Goal: Task Accomplishment & Management: Manage account settings

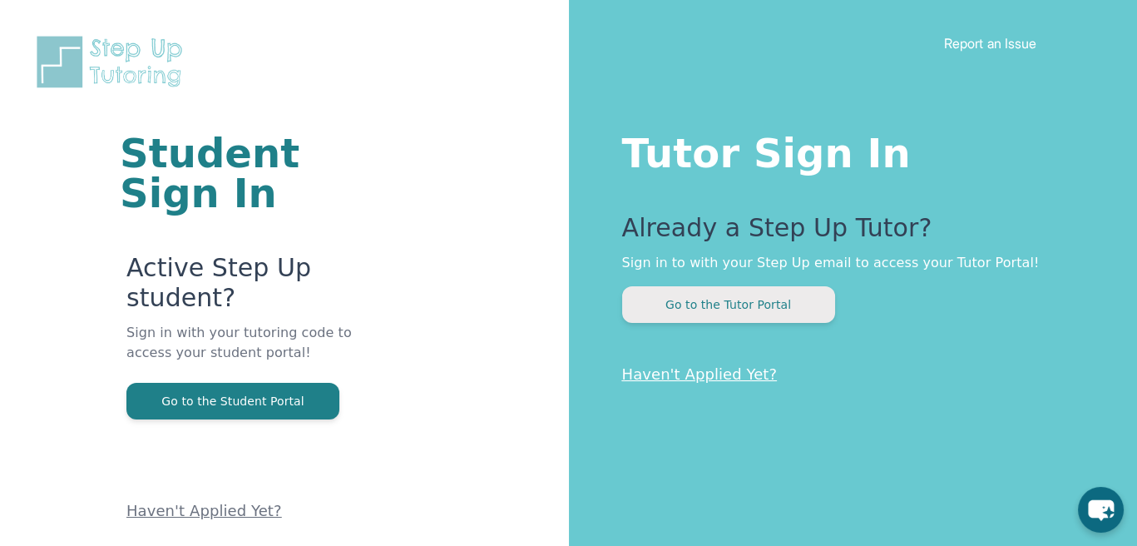
click at [744, 305] on button "Go to the Tutor Portal" at bounding box center [728, 304] width 213 height 37
click at [789, 321] on button "Go to the Tutor Portal" at bounding box center [728, 304] width 213 height 37
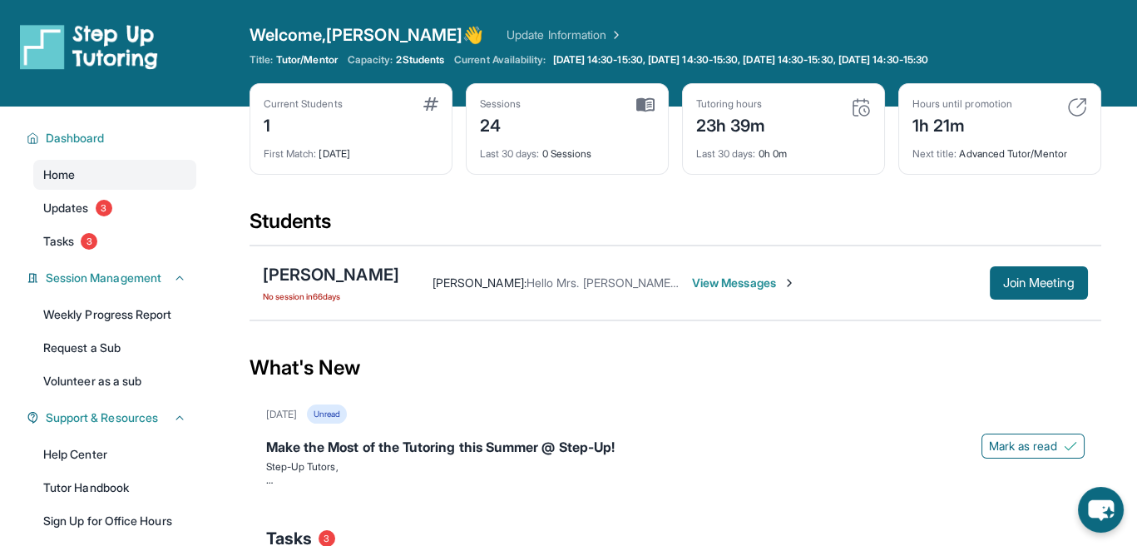
click at [651, 102] on img at bounding box center [645, 104] width 18 height 15
click at [774, 280] on span "View Messages" at bounding box center [744, 283] width 104 height 17
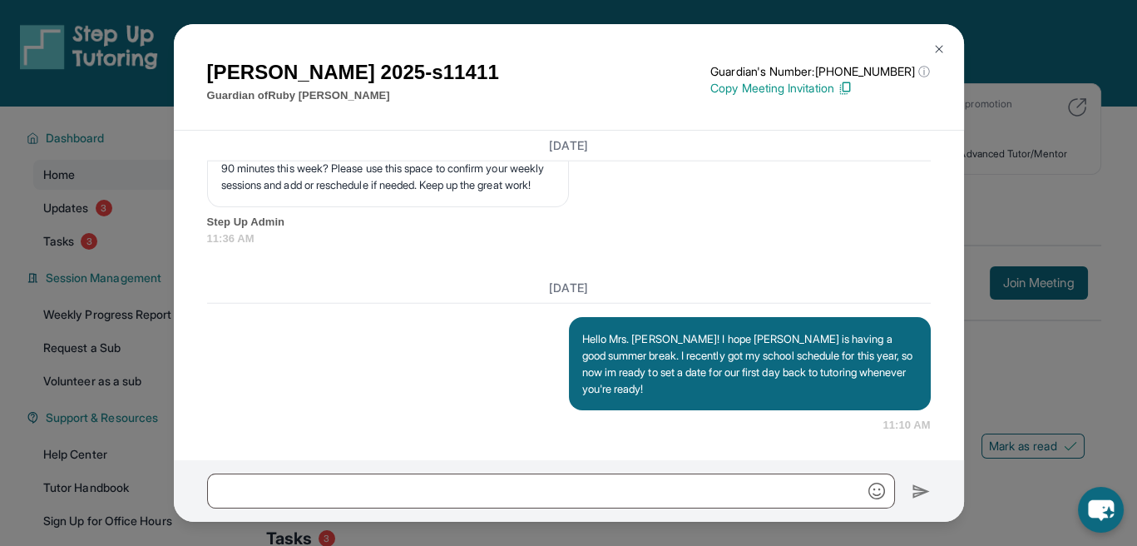
scroll to position [33492, 0]
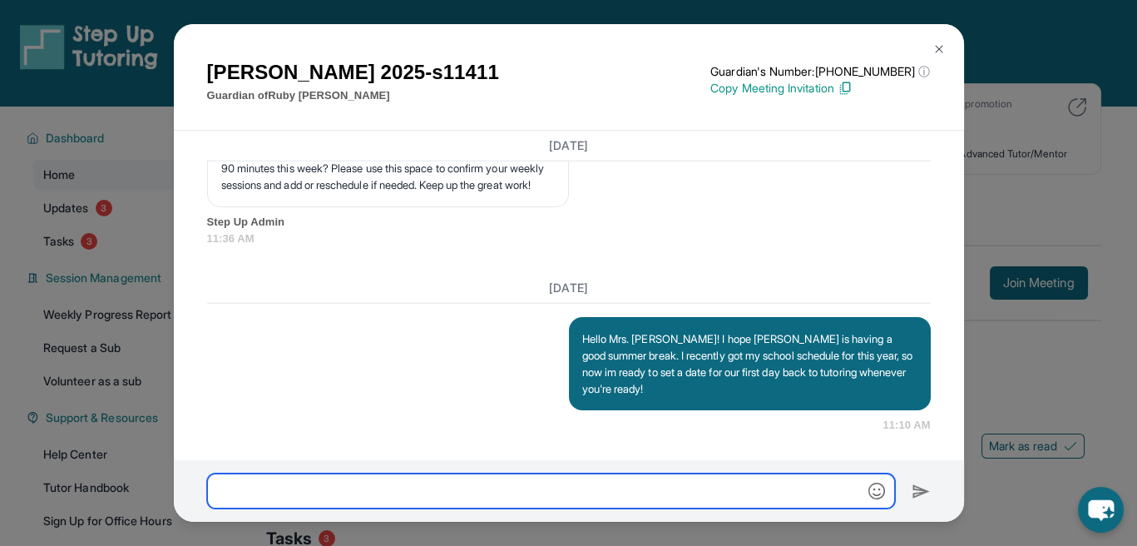
click at [552, 494] on input "text" at bounding box center [551, 490] width 688 height 35
type input "**********"
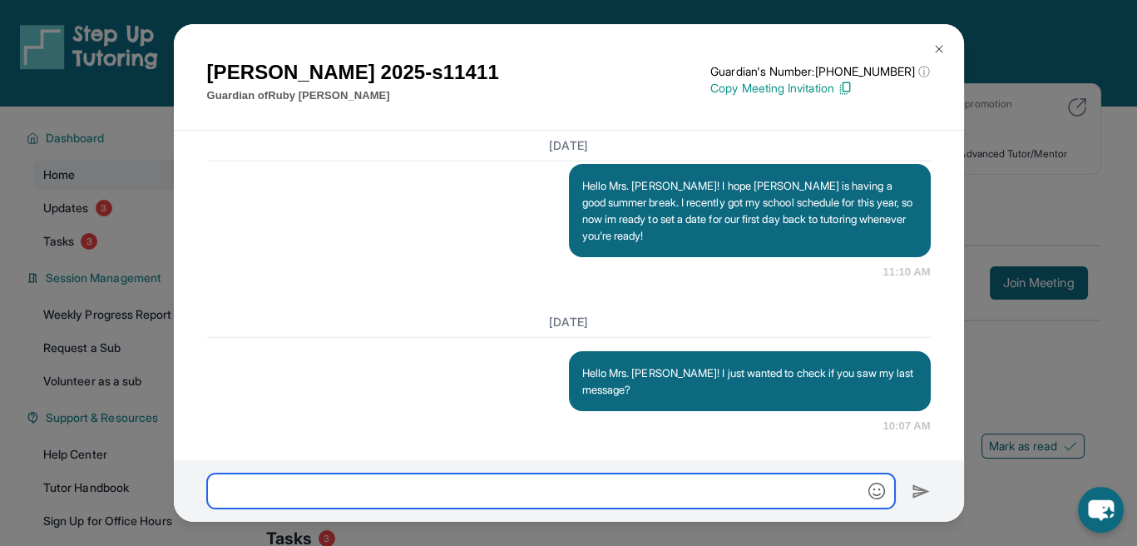
scroll to position [33645, 0]
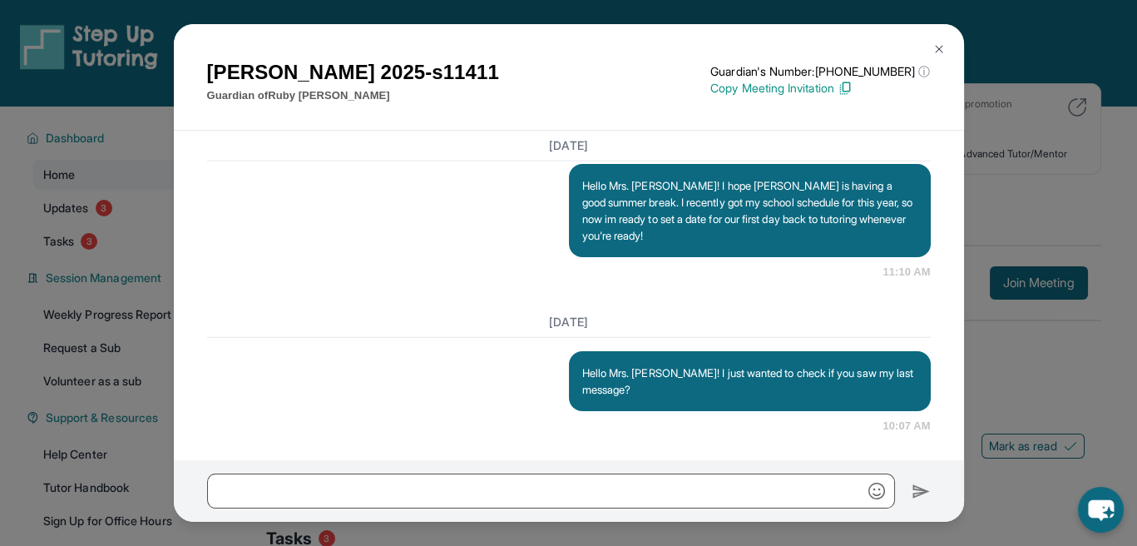
click at [1037, 453] on div "[PERSON_NAME] 2025-s11411 Guardian of [PERSON_NAME] Guardian's Number: [PHONE_N…" at bounding box center [568, 273] width 1137 height 546
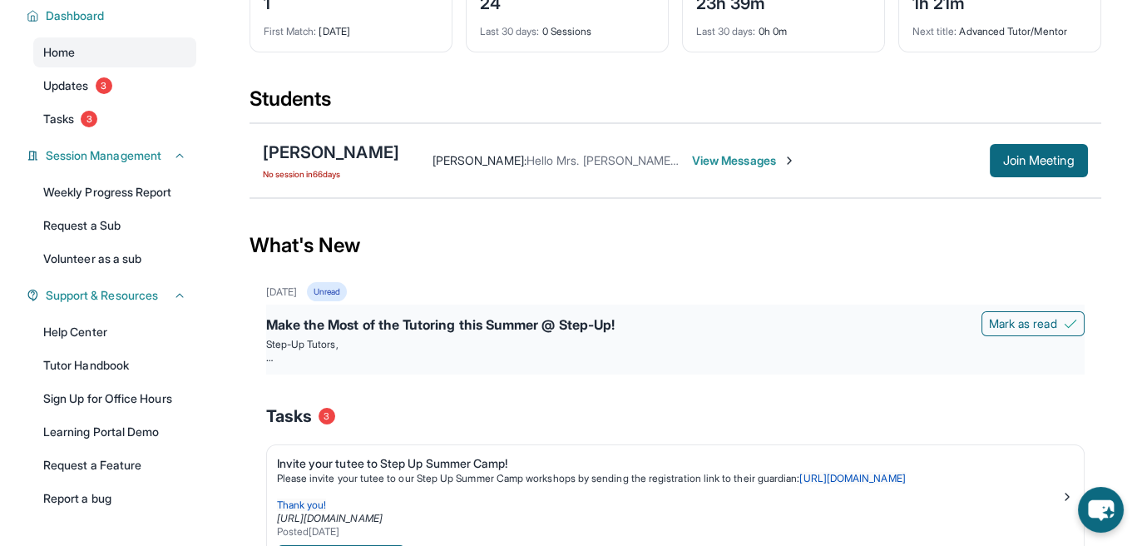
scroll to position [333, 0]
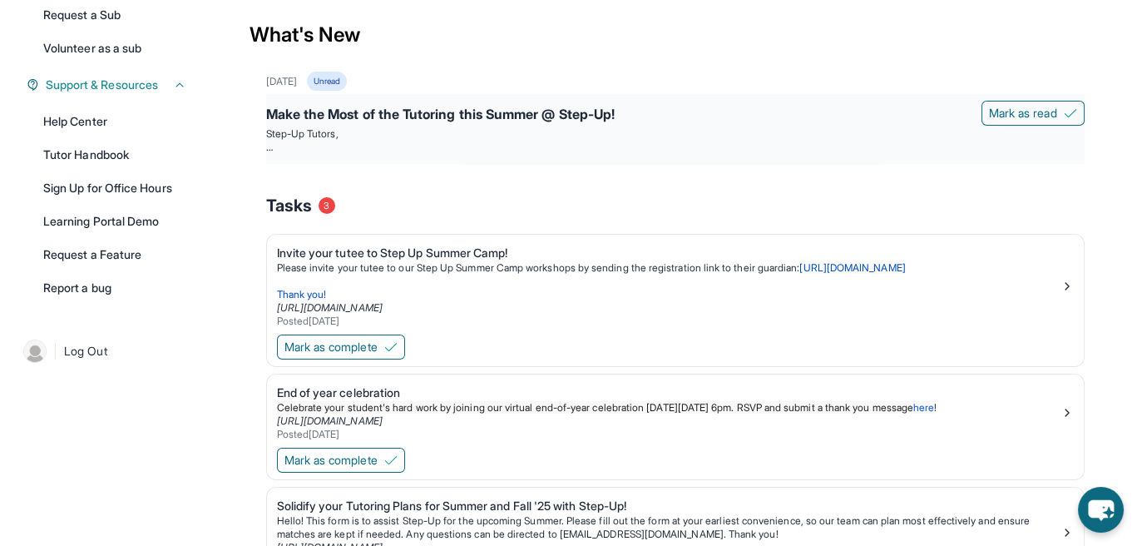
click at [1013, 125] on div "Make the Most of the Tutoring this Summer @ Step-Up!" at bounding box center [675, 115] width 819 height 23
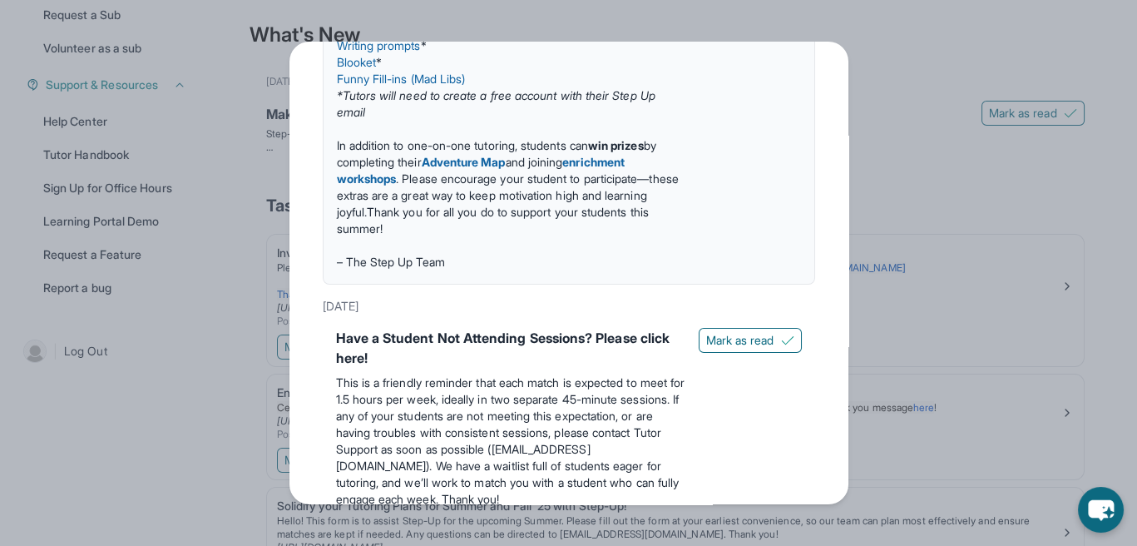
scroll to position [709, 0]
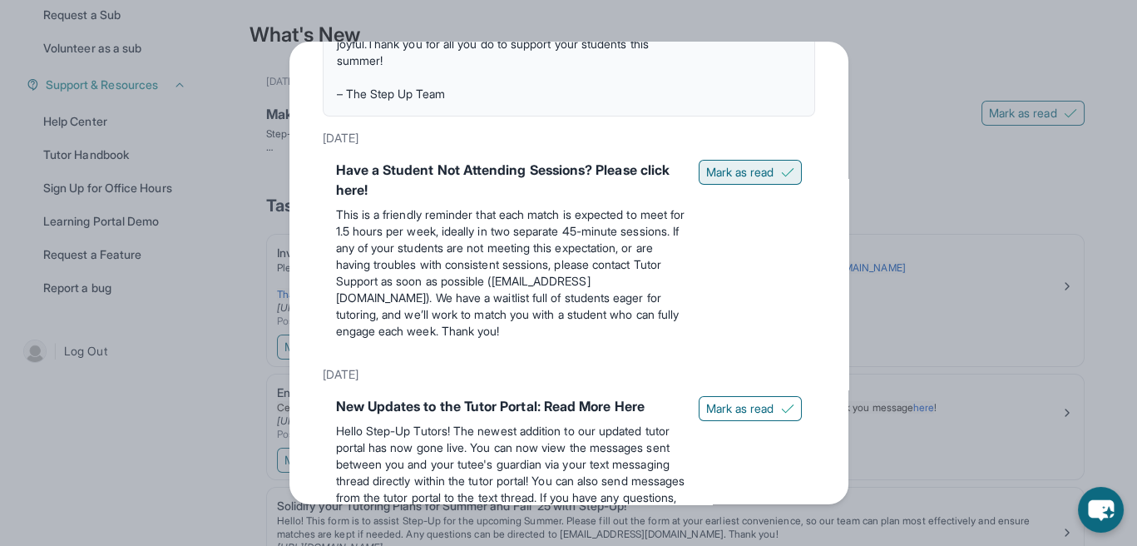
click at [725, 167] on span "Mark as read" at bounding box center [740, 172] width 68 height 17
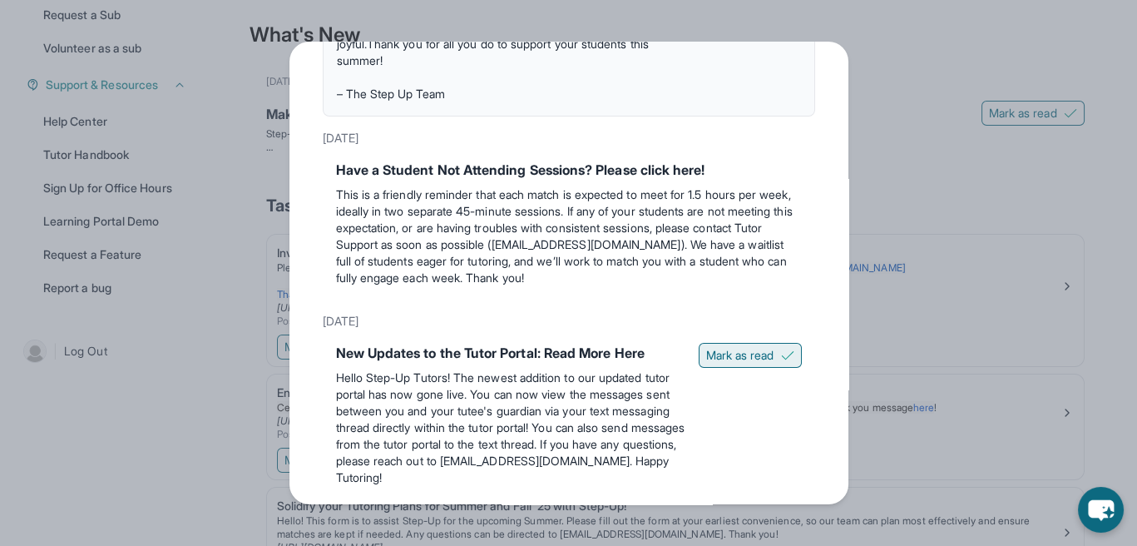
click at [758, 351] on span "Mark as read" at bounding box center [740, 355] width 68 height 17
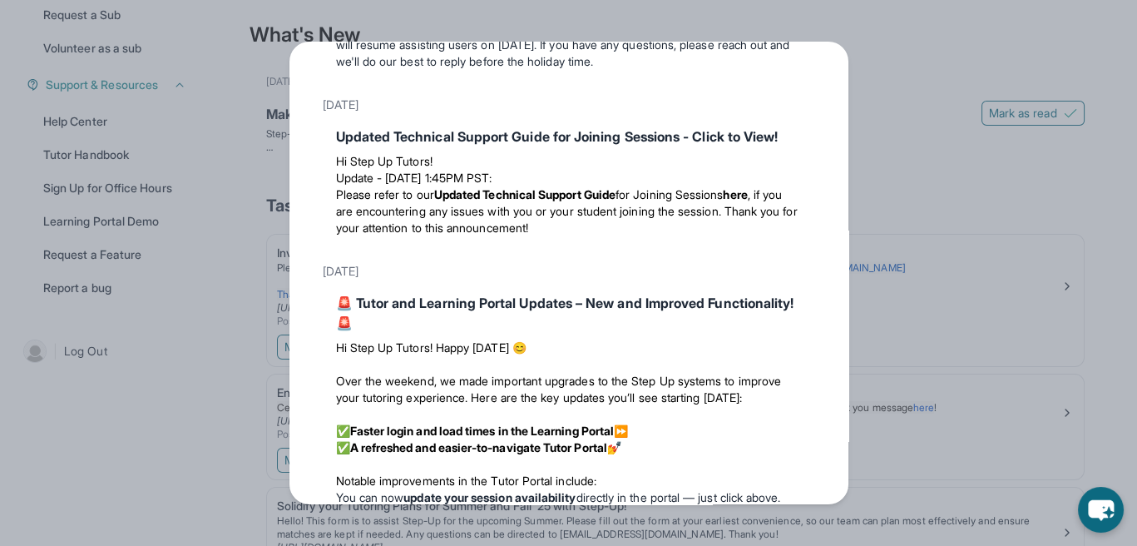
scroll to position [1458, 0]
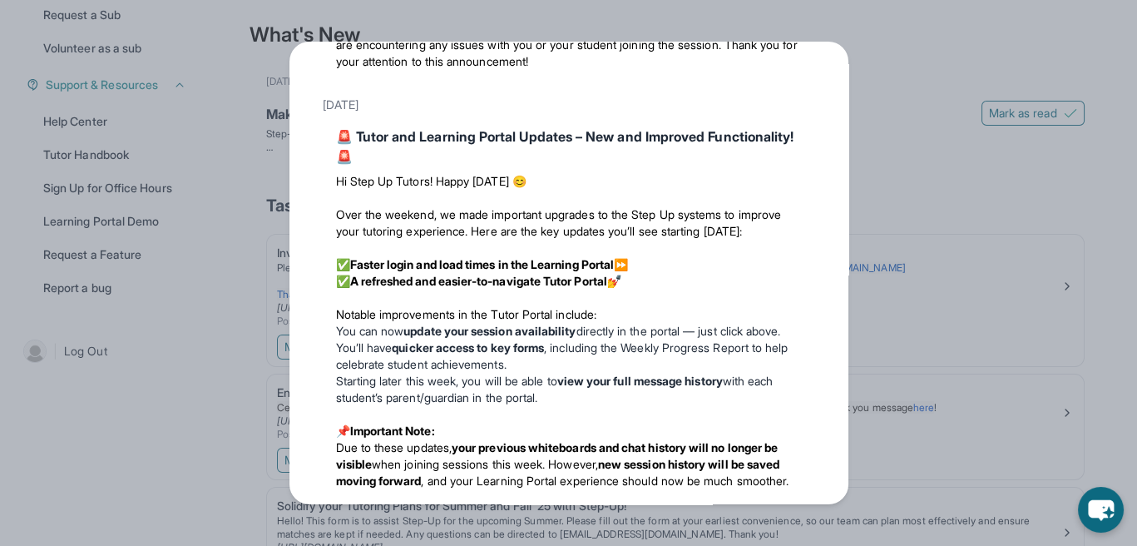
click at [965, 179] on div "Updates [DATE] Make the Most of the Tutoring this Summer @ Step-Up! Step-Up Tut…" at bounding box center [568, 273] width 1137 height 546
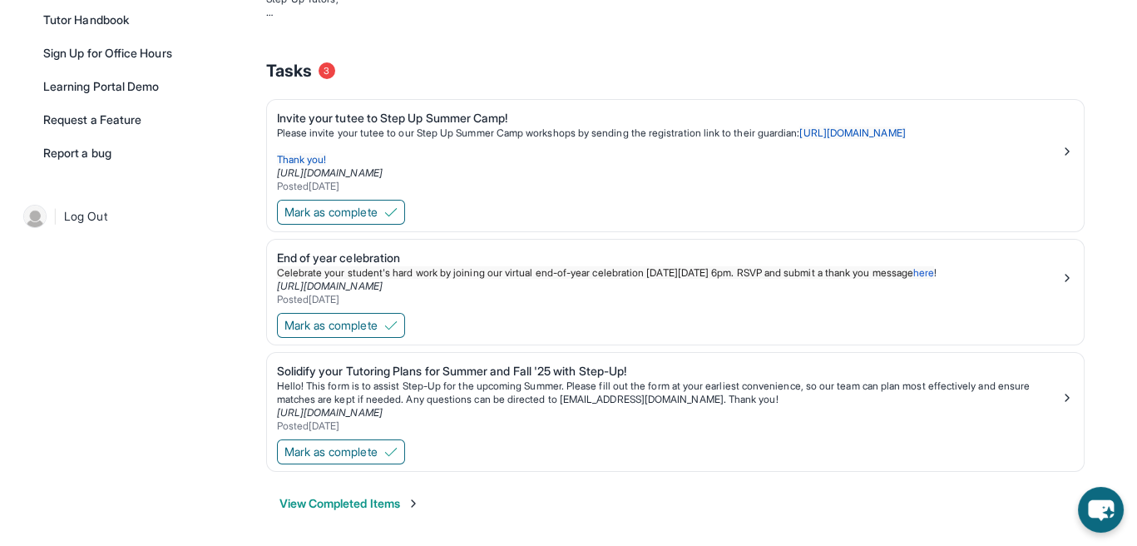
scroll to position [468, 0]
click at [405, 206] on button "Mark as complete" at bounding box center [341, 211] width 128 height 25
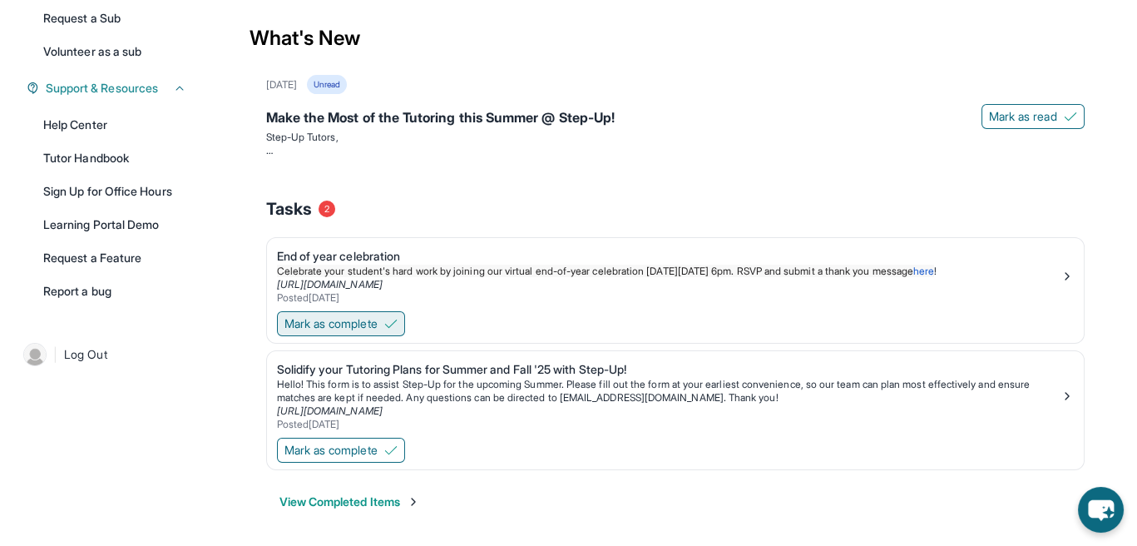
click at [375, 318] on span "Mark as complete" at bounding box center [331, 323] width 93 height 17
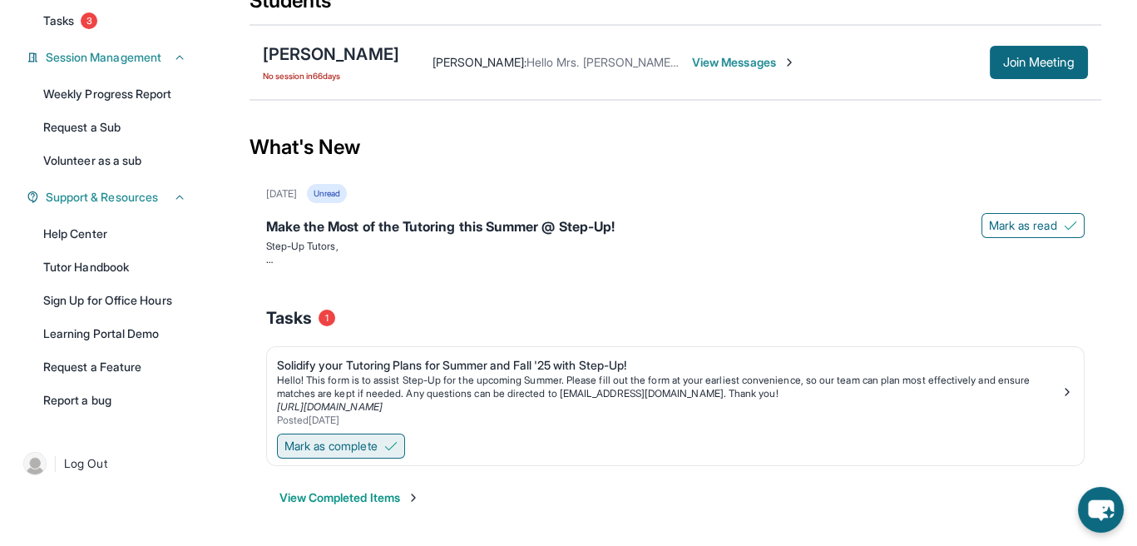
scroll to position [217, 0]
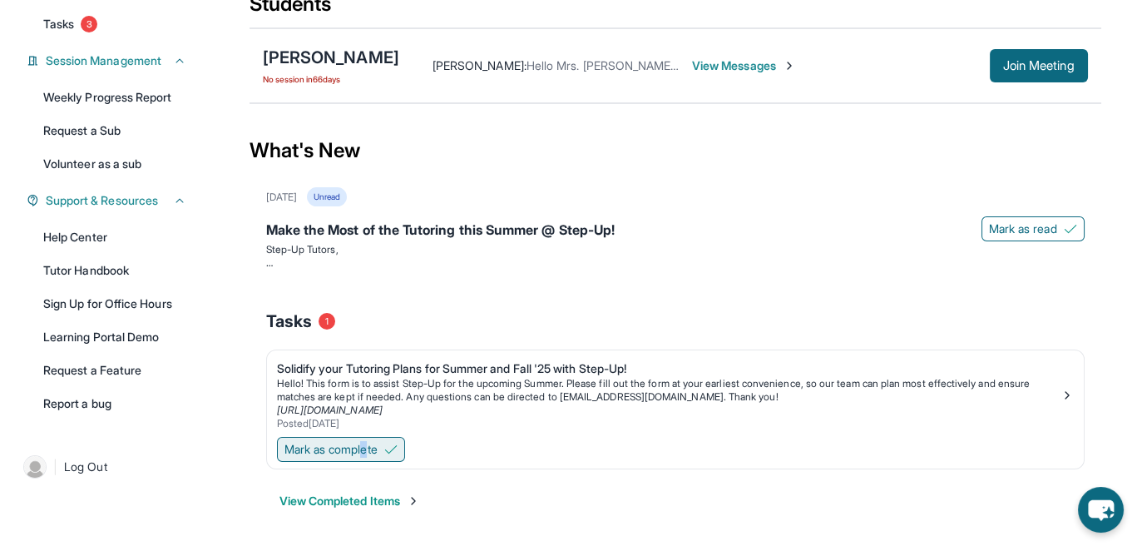
click at [368, 458] on div "Mark as complete" at bounding box center [675, 450] width 817 height 35
click at [596, 262] on p at bounding box center [675, 262] width 819 height 13
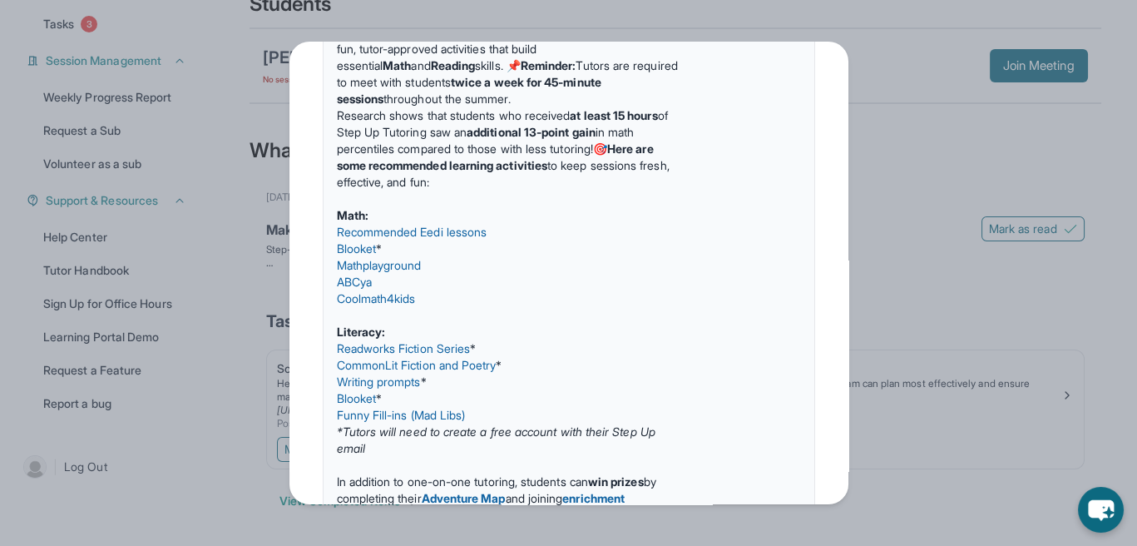
scroll to position [210, 0]
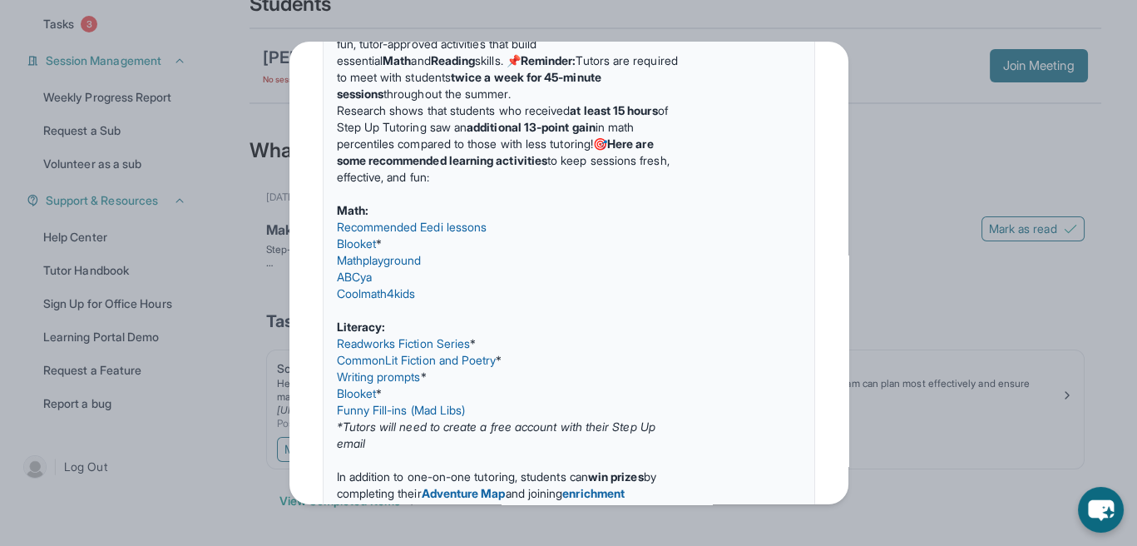
click at [890, 97] on div "Updates [DATE] Make the Most of the Tutoring this Summer @ Step-Up! Step-Up Tut…" at bounding box center [568, 273] width 1137 height 546
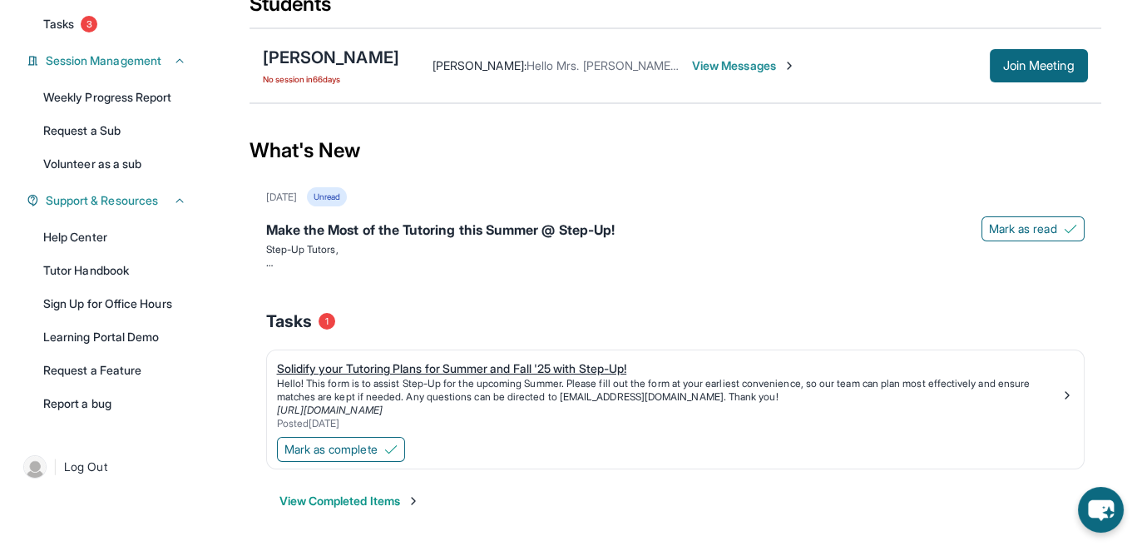
click at [383, 408] on link "[URL][DOMAIN_NAME]" at bounding box center [330, 410] width 106 height 12
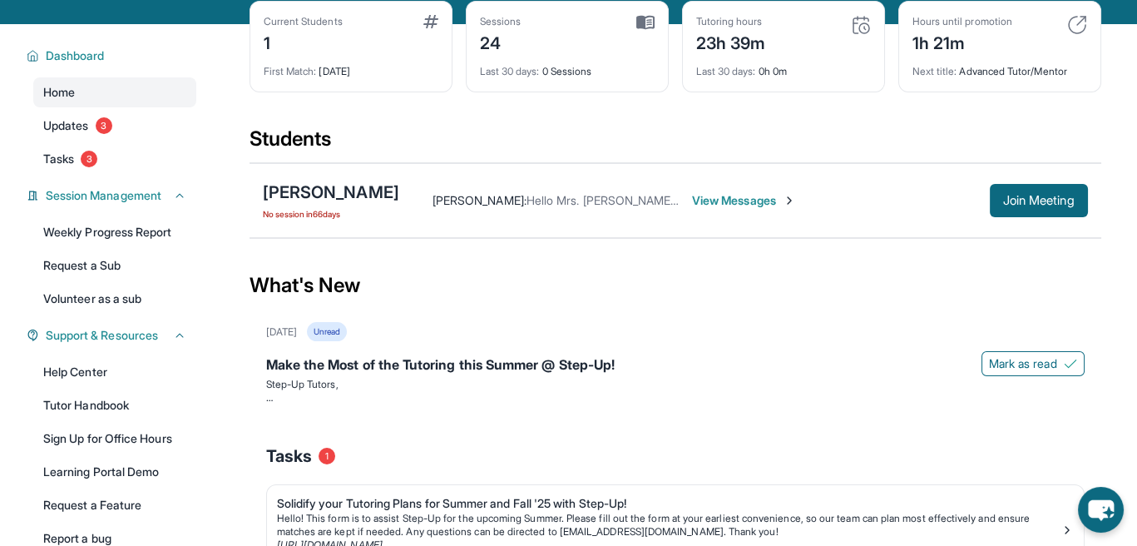
scroll to position [0, 0]
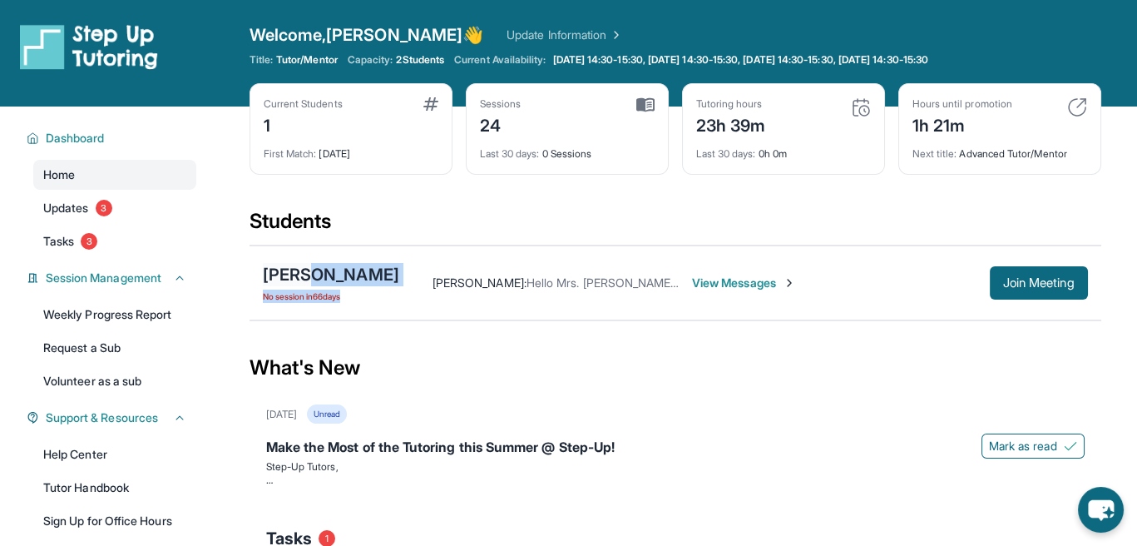
drag, startPoint x: 405, startPoint y: 258, endPoint x: 312, endPoint y: 270, distance: 94.0
click at [312, 271] on div "[PERSON_NAME] No session [DATE] [PERSON_NAME] : Hello Mrs. [PERSON_NAME]! I hop…" at bounding box center [676, 282] width 852 height 75
click at [312, 270] on div "[PERSON_NAME]" at bounding box center [331, 274] width 136 height 23
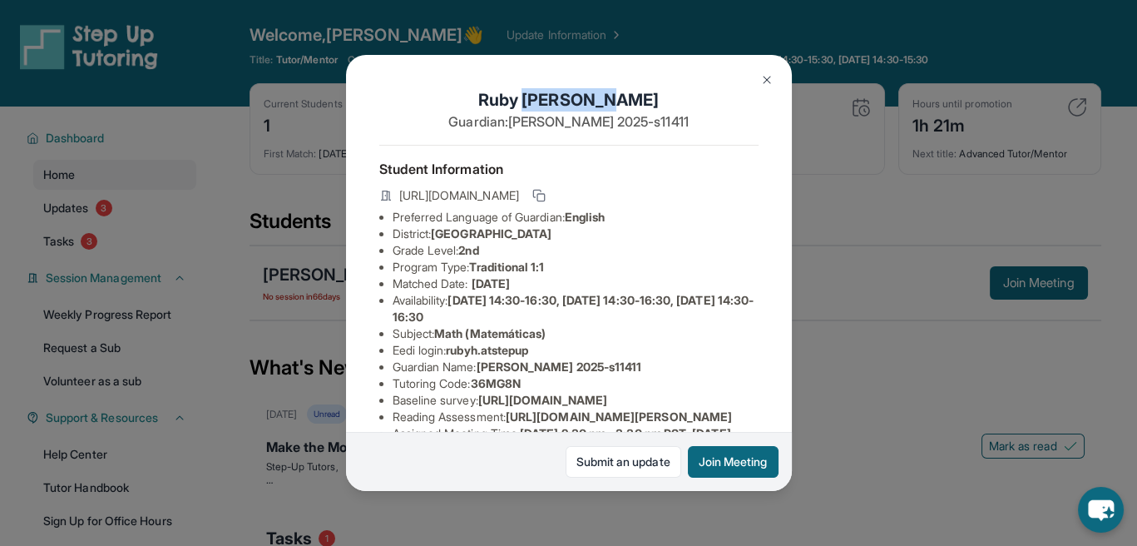
drag, startPoint x: 637, startPoint y: 94, endPoint x: 555, endPoint y: 92, distance: 82.4
click at [543, 107] on h1 "[PERSON_NAME]" at bounding box center [568, 99] width 379 height 23
copy h1 "[PERSON_NAME]"
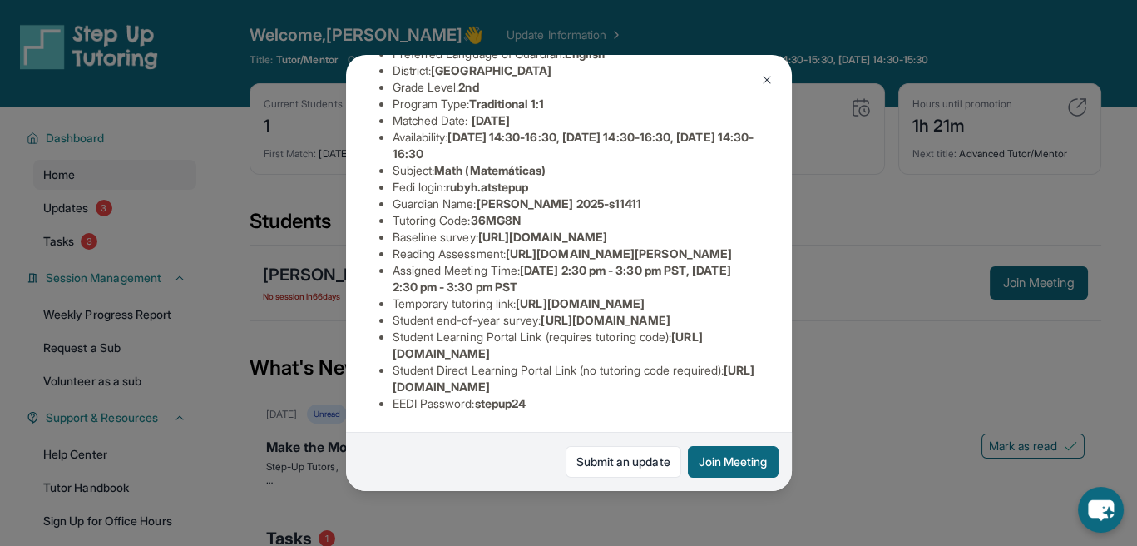
scroll to position [166, 0]
click at [765, 68] on button at bounding box center [766, 79] width 33 height 33
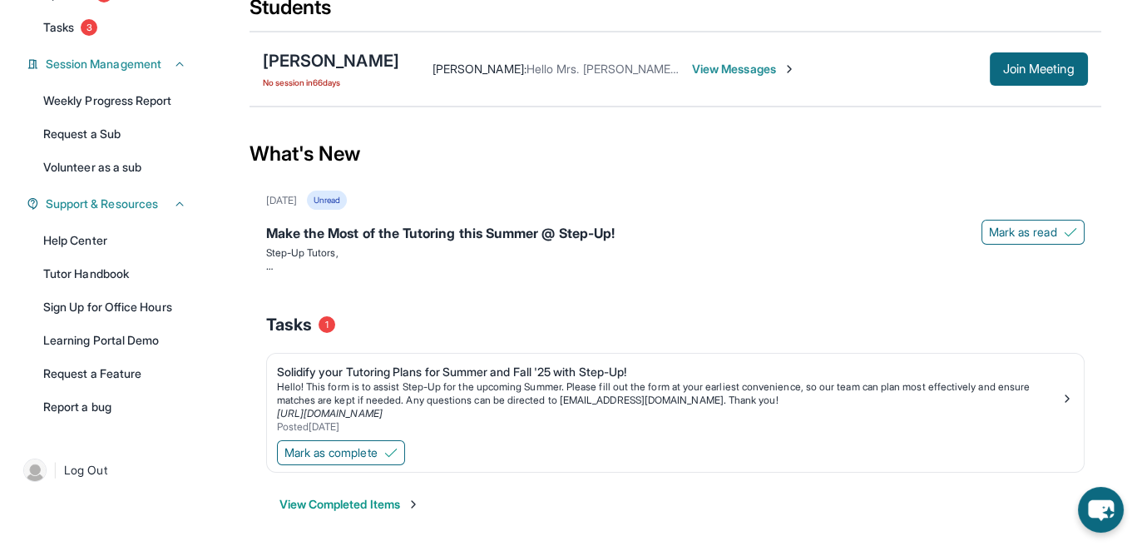
scroll to position [217, 0]
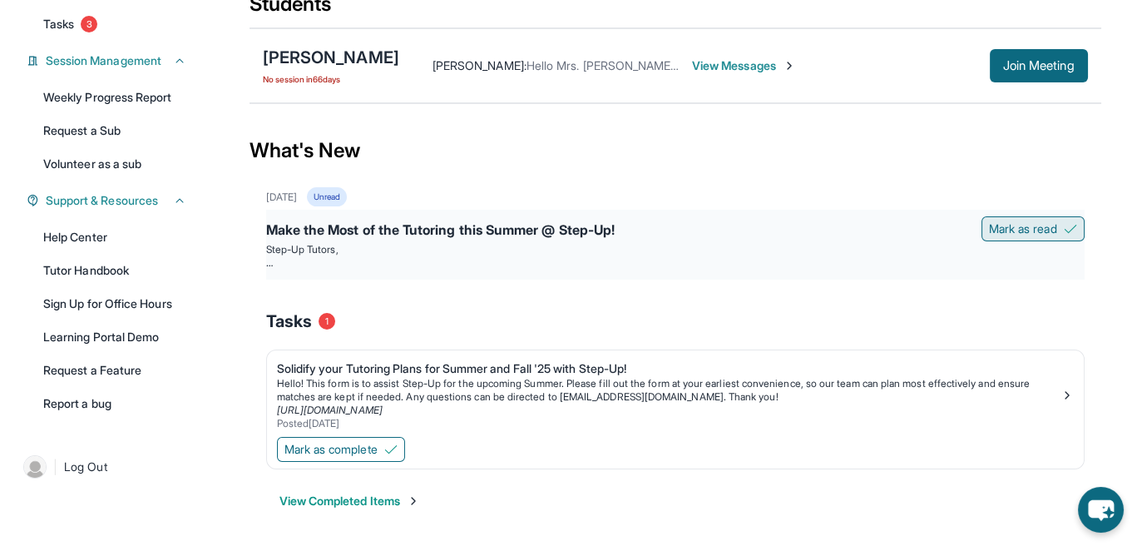
click at [1062, 231] on button "Mark as read" at bounding box center [1033, 228] width 103 height 25
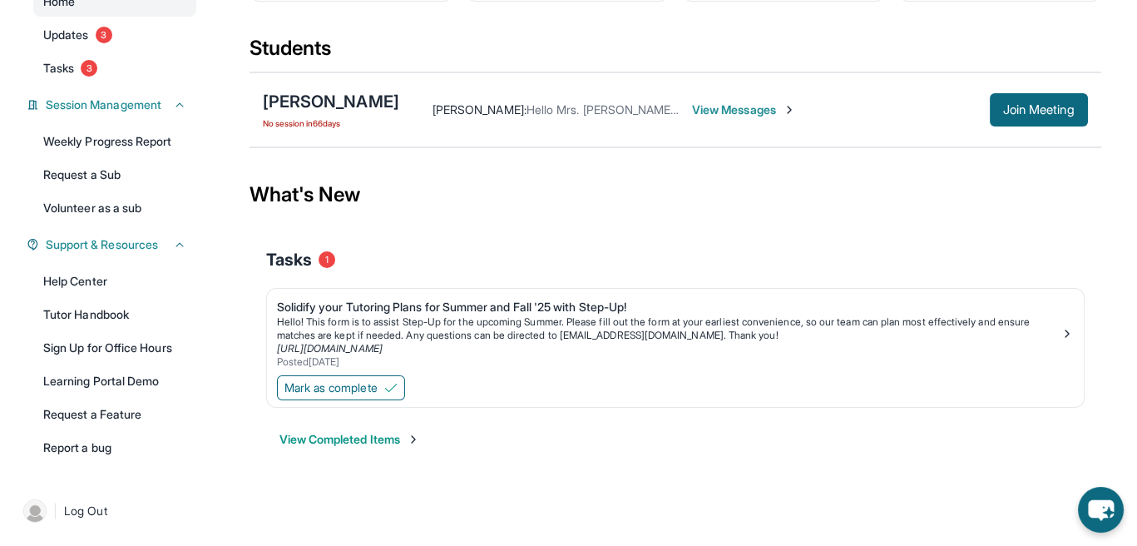
scroll to position [172, 0]
click at [384, 393] on button "Mark as complete" at bounding box center [341, 388] width 128 height 25
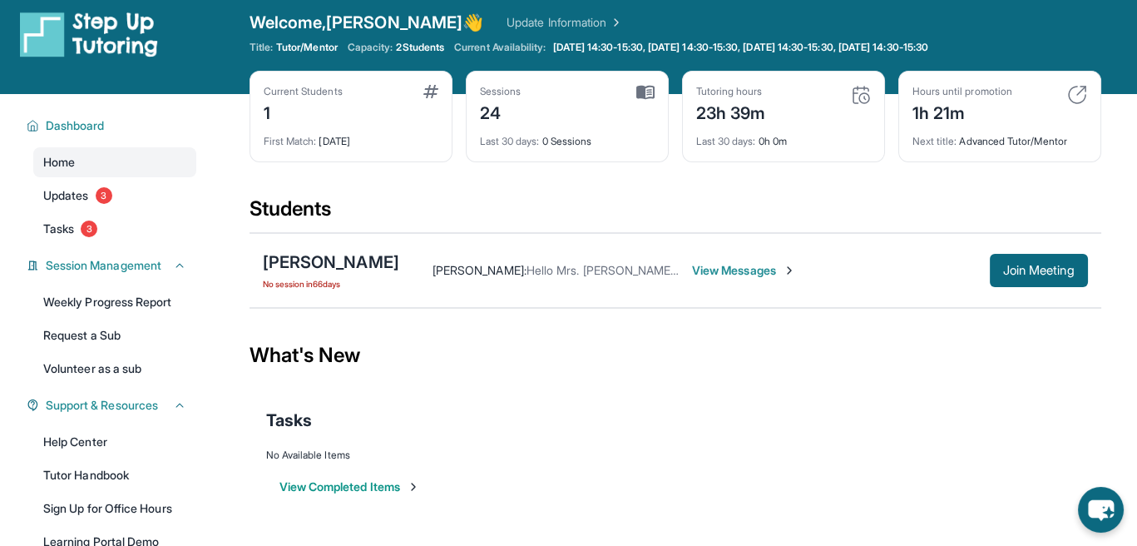
scroll to position [6, 0]
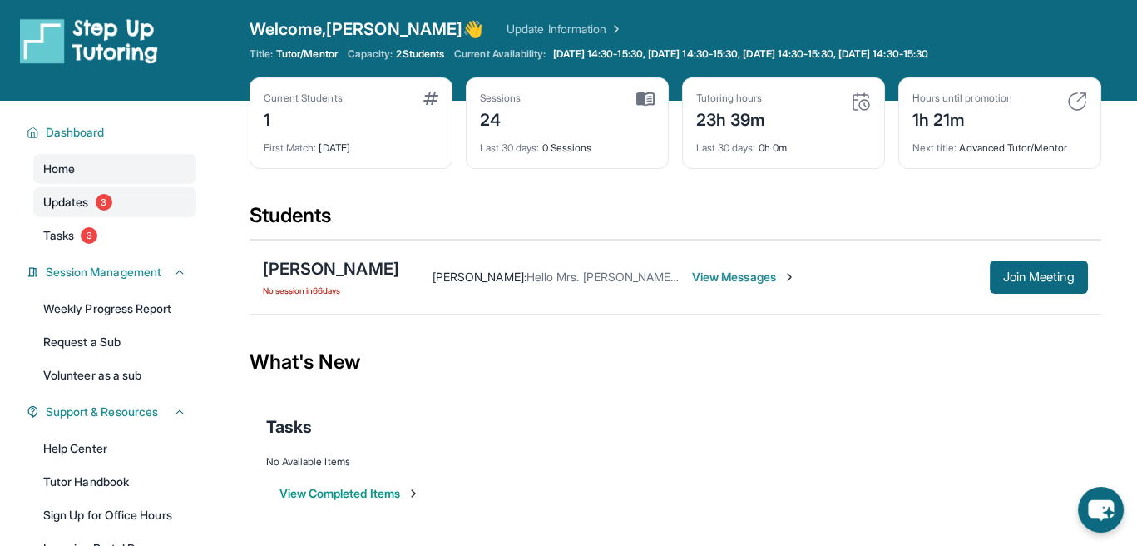
click at [149, 187] on link "Updates 3" at bounding box center [114, 202] width 163 height 30
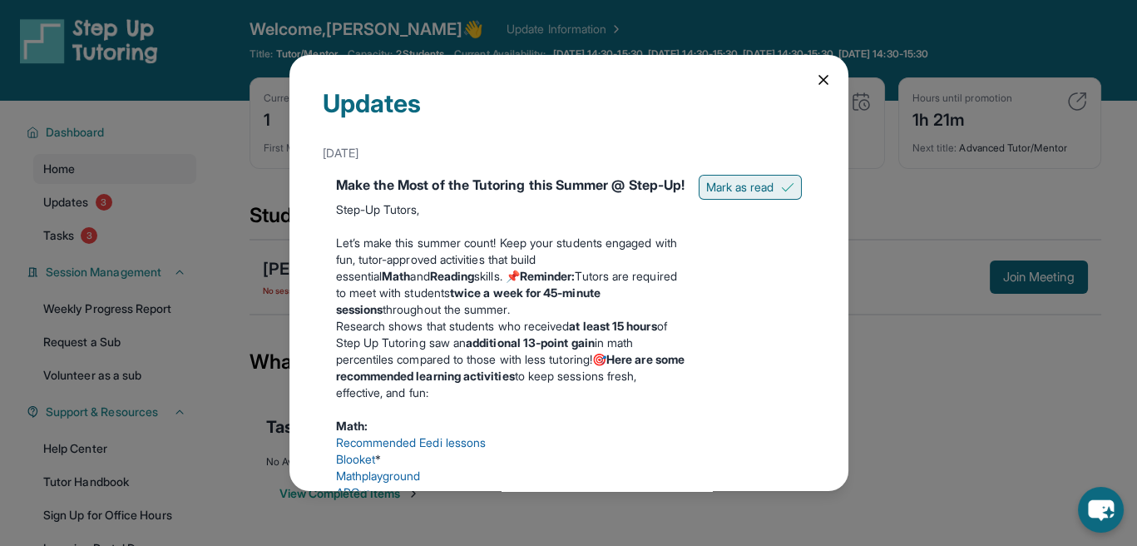
click at [737, 184] on span "Mark as read" at bounding box center [740, 187] width 68 height 17
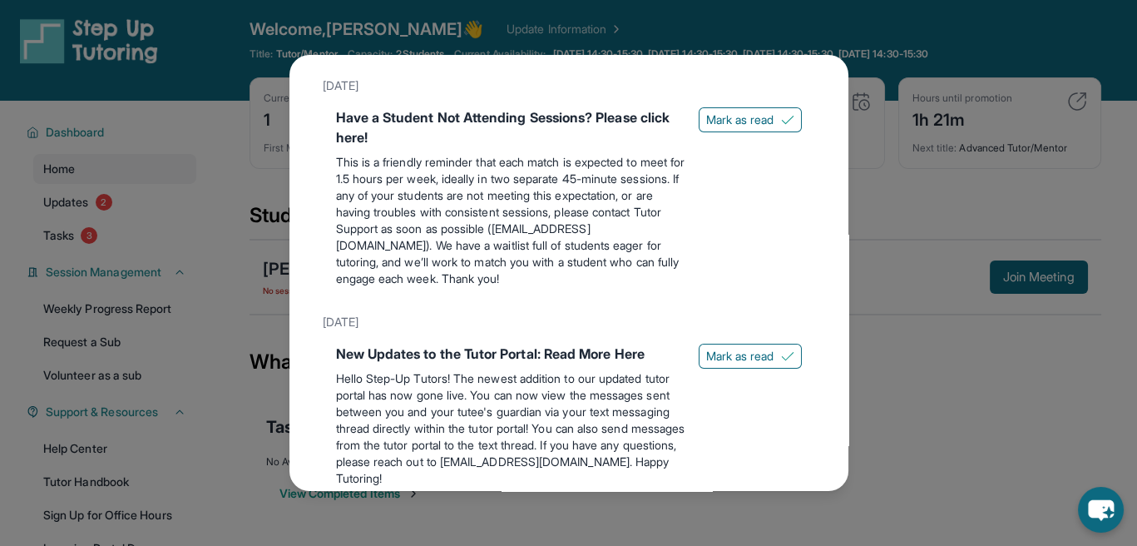
scroll to position [666, 0]
click at [730, 128] on span "Mark as read" at bounding box center [740, 120] width 68 height 17
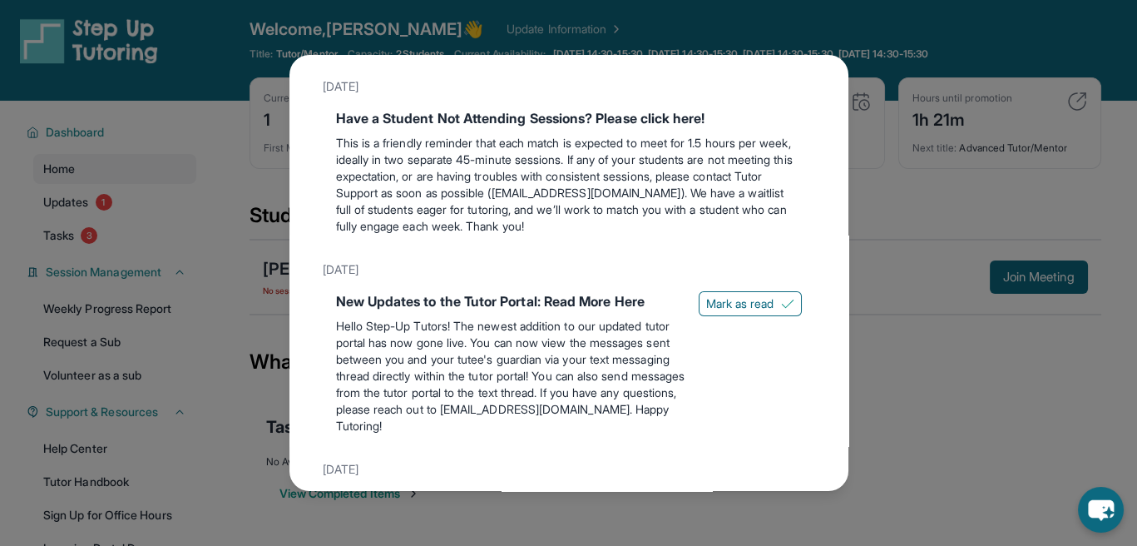
click at [740, 285] on div "[DATE]" at bounding box center [569, 270] width 493 height 30
click at [744, 312] on span "Mark as read" at bounding box center [740, 303] width 68 height 17
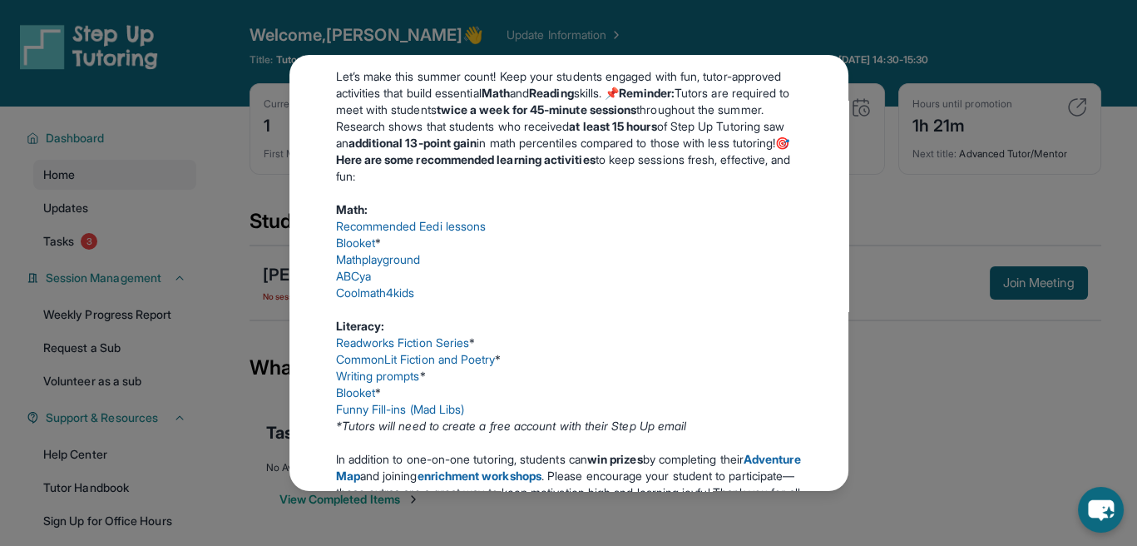
scroll to position [0, 0]
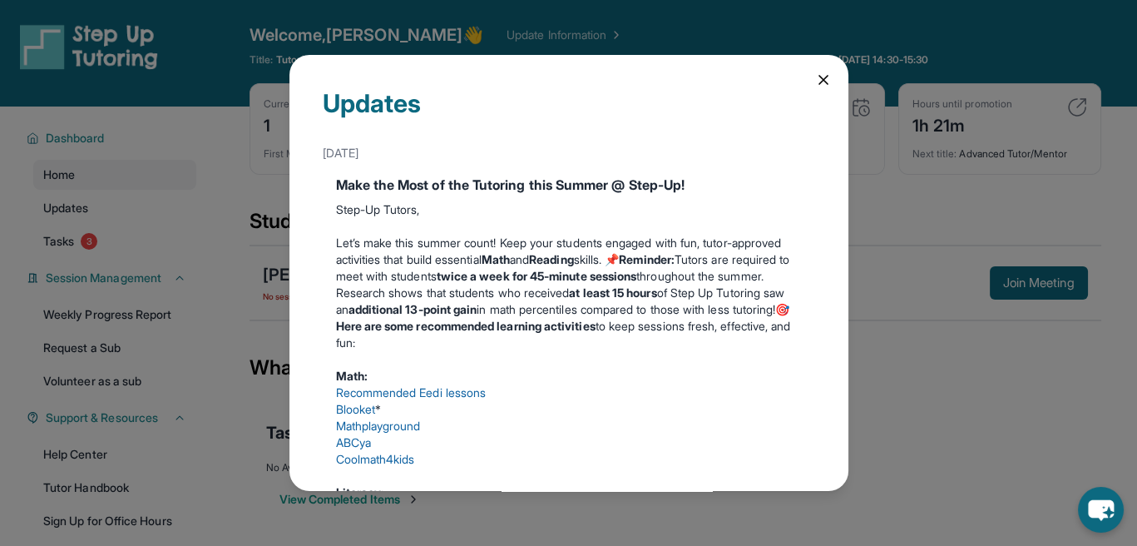
click at [815, 79] on icon at bounding box center [823, 80] width 17 height 17
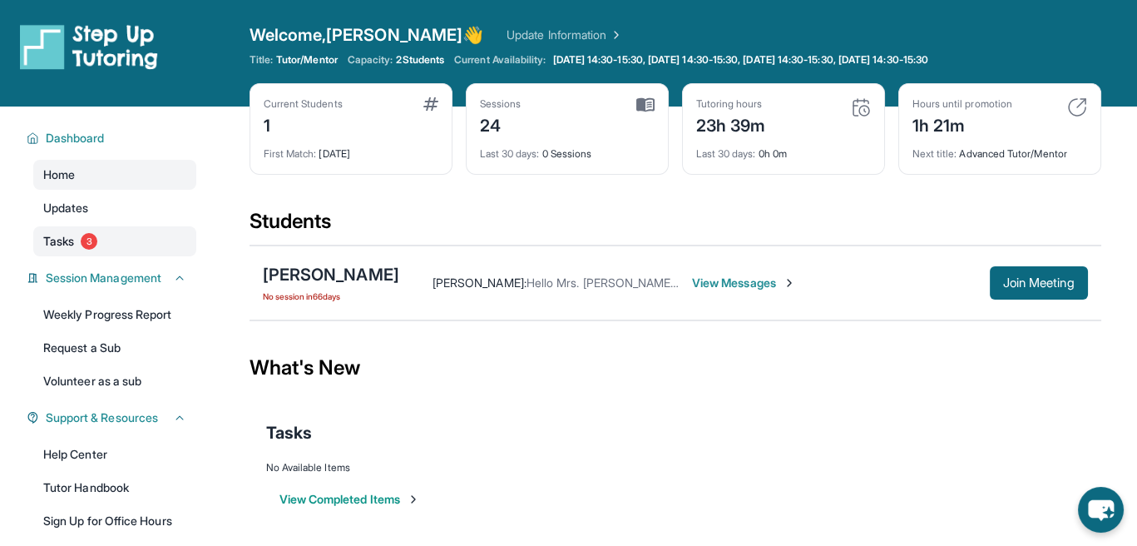
click at [123, 249] on link "Tasks 3" at bounding box center [114, 241] width 163 height 30
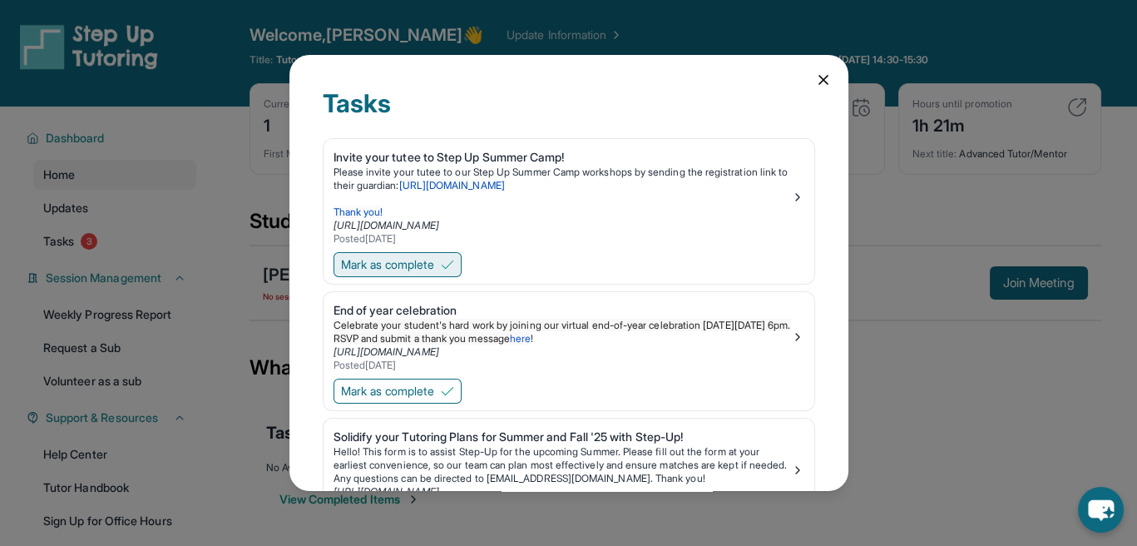
click at [411, 267] on span "Mark as complete" at bounding box center [387, 264] width 93 height 17
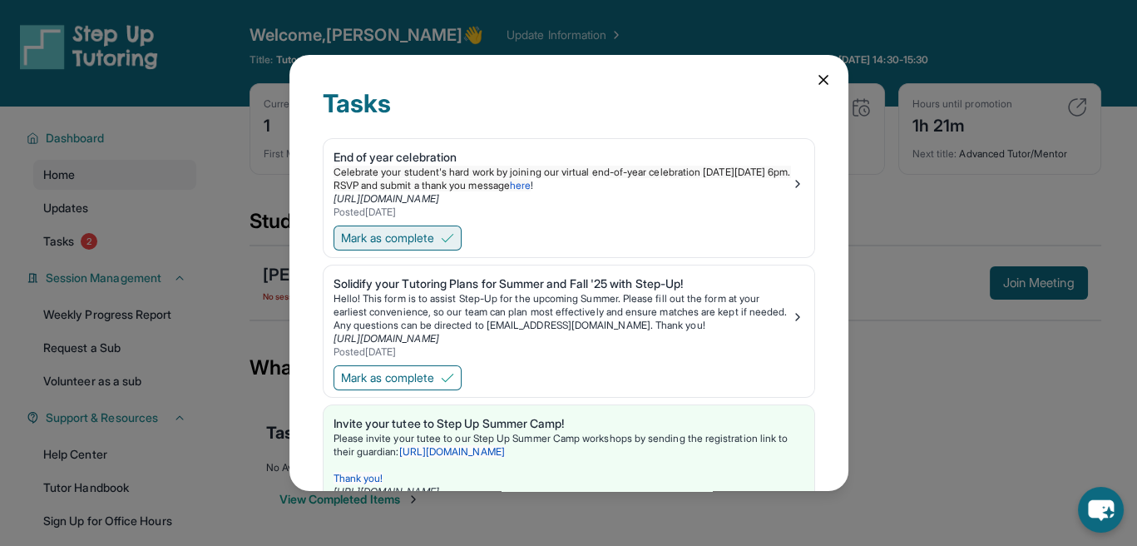
click at [392, 248] on button "Mark as complete" at bounding box center [398, 237] width 128 height 25
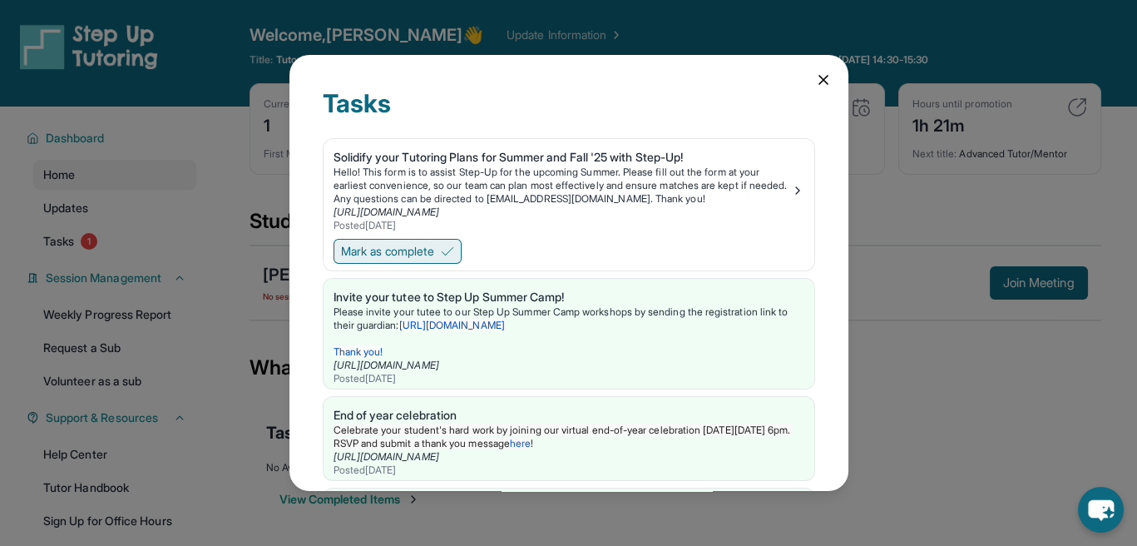
click at [394, 260] on span "Mark as complete" at bounding box center [387, 251] width 93 height 17
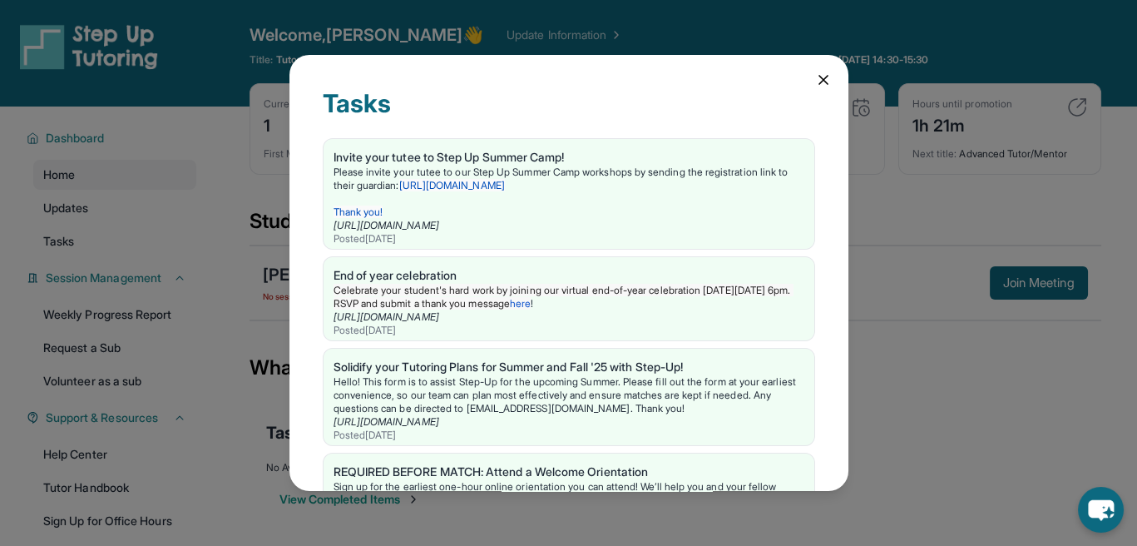
click at [815, 72] on icon at bounding box center [823, 80] width 17 height 17
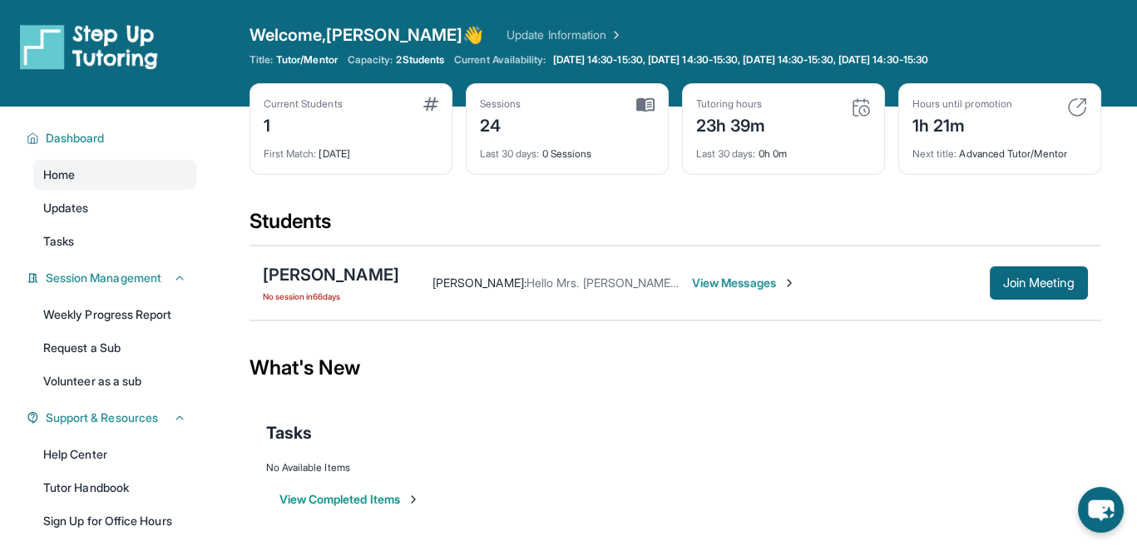
click at [783, 289] on span "View Messages" at bounding box center [744, 283] width 104 height 17
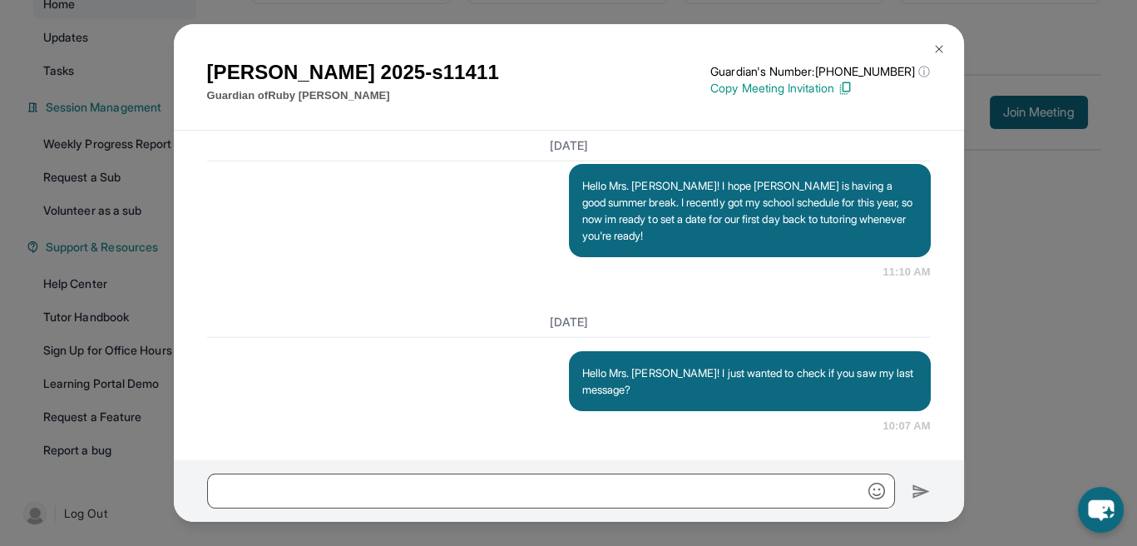
scroll to position [172, 0]
click at [1077, 324] on div "[PERSON_NAME] 2025-s11411 Guardian of [PERSON_NAME] Guardian's Number: [PHONE_N…" at bounding box center [568, 273] width 1137 height 546
